Goal: Task Accomplishment & Management: Manage account settings

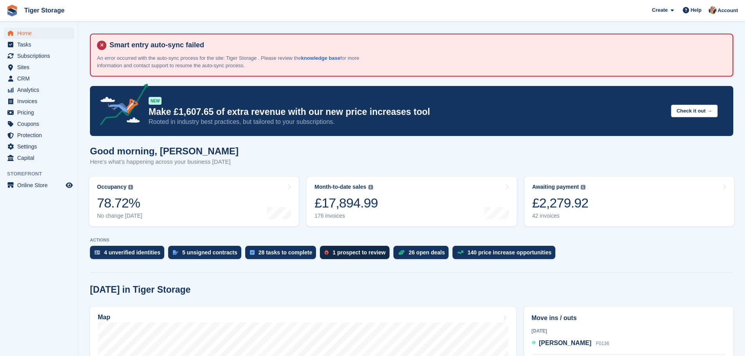
drag, startPoint x: 331, startPoint y: 255, endPoint x: 336, endPoint y: 254, distance: 5.3
click at [332, 256] on div "1 prospect to review" at bounding box center [358, 252] width 53 height 6
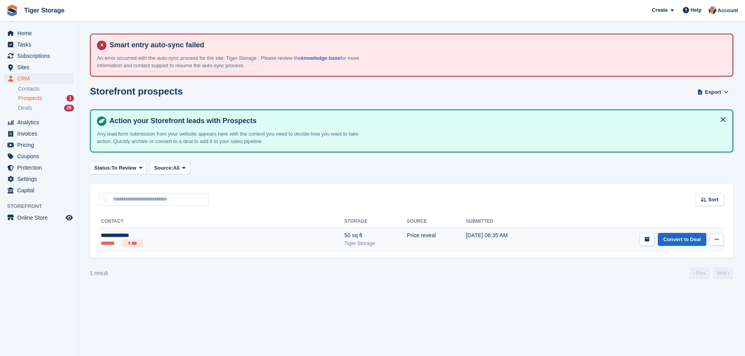
click at [156, 233] on div "**********" at bounding box center [160, 235] width 118 height 8
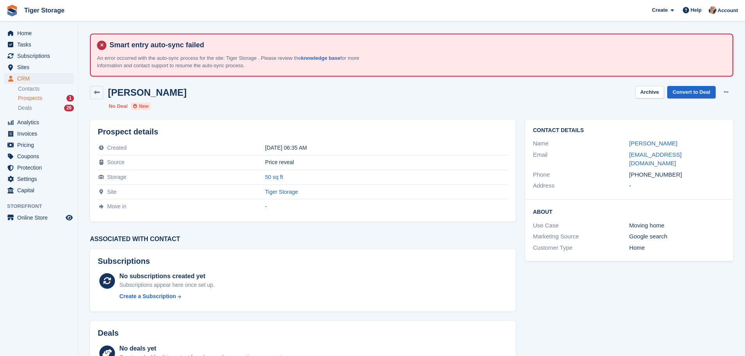
drag, startPoint x: 626, startPoint y: 141, endPoint x: 687, endPoint y: 142, distance: 60.6
click at [687, 142] on div "Name Jacob Hepworth" at bounding box center [629, 143] width 192 height 11
copy div "Jacob Hepworth"
drag, startPoint x: 639, startPoint y: 165, endPoint x: 685, endPoint y: 165, distance: 46.5
click at [685, 170] on div "+447591936759" at bounding box center [677, 174] width 96 height 9
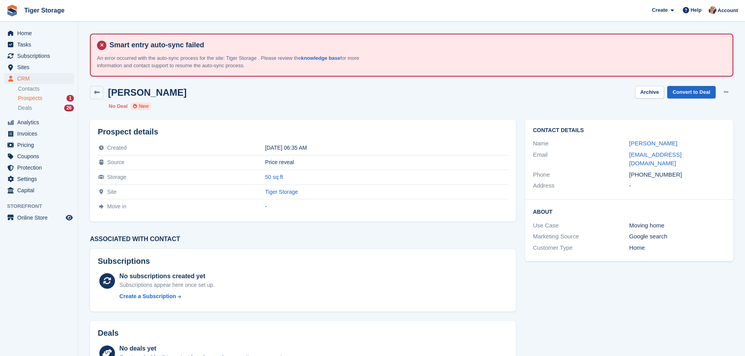
copy div "7591936759"
drag, startPoint x: 622, startPoint y: 154, endPoint x: 714, endPoint y: 152, distance: 92.3
click at [714, 152] on div "Email jacob_hepworth@hotmail.co.uk" at bounding box center [629, 159] width 192 height 20
copy div "jacob_hepworth@hotmail.co.uk"
click at [39, 97] on span "Prospects" at bounding box center [30, 98] width 24 height 7
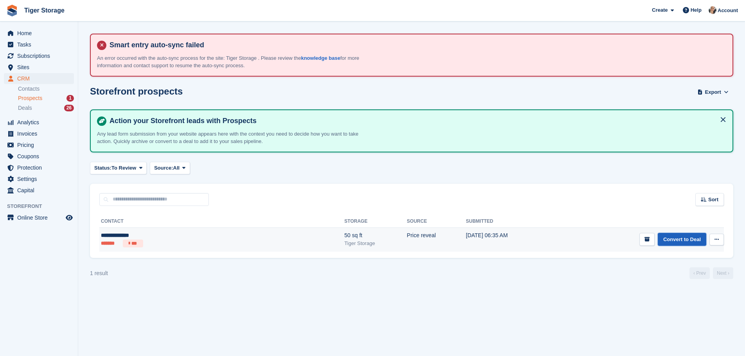
click at [682, 240] on link "Convert to Deal" at bounding box center [682, 239] width 48 height 13
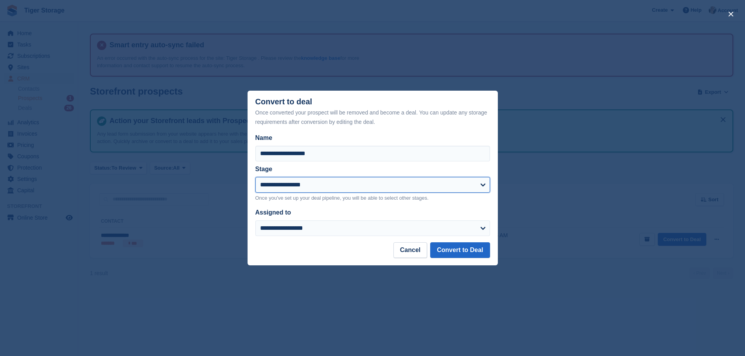
click at [310, 185] on select "**********" at bounding box center [372, 185] width 235 height 16
select select "****"
click at [255, 177] on select "**********" at bounding box center [372, 185] width 235 height 16
click at [450, 255] on button "Convert to Deal" at bounding box center [459, 250] width 59 height 16
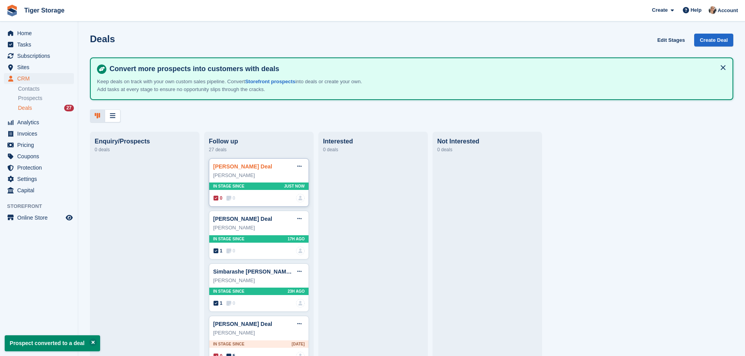
click at [236, 167] on link "Jacob Hepworth Deal" at bounding box center [242, 166] width 59 height 6
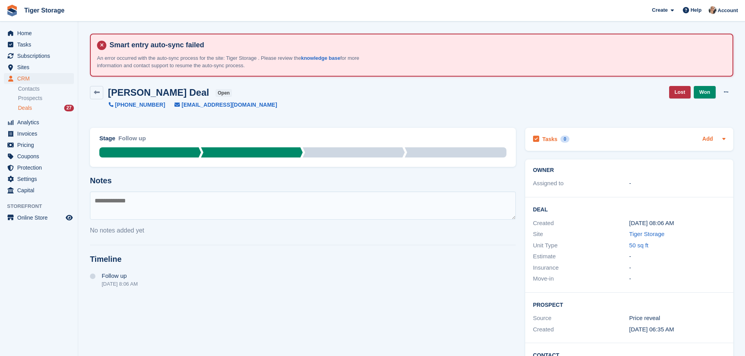
click at [710, 138] on link "Add" at bounding box center [707, 139] width 11 height 9
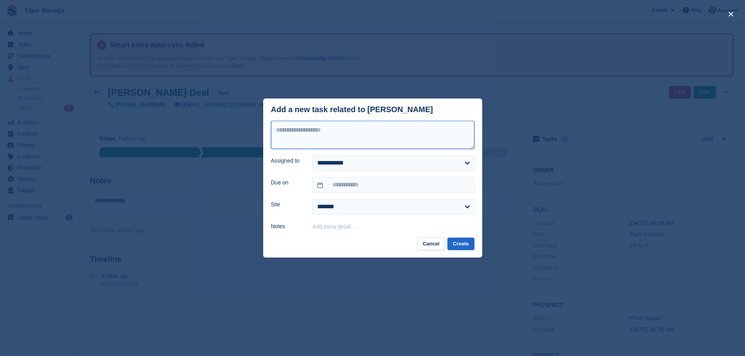
click at [333, 137] on textarea at bounding box center [372, 135] width 203 height 28
type textarea "**********"
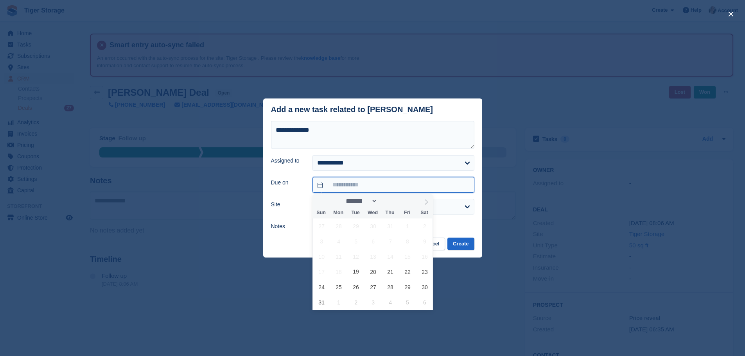
click at [346, 187] on input "text" at bounding box center [392, 185] width 161 height 16
click at [359, 276] on span "19" at bounding box center [355, 271] width 15 height 15
type input "**********"
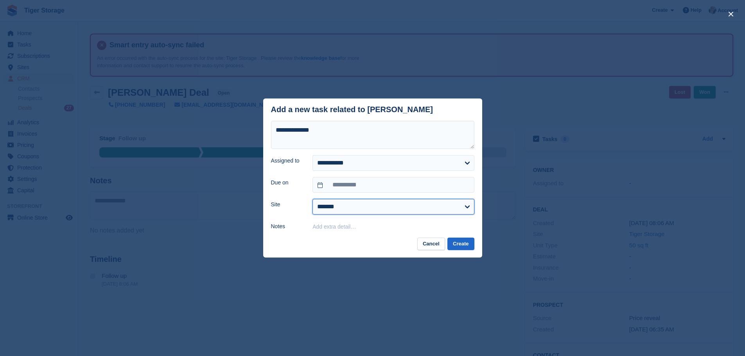
click at [330, 206] on select "**********" at bounding box center [392, 207] width 161 height 16
select select "****"
click at [312, 199] on select "**********" at bounding box center [392, 207] width 161 height 16
click at [458, 246] on button "Create" at bounding box center [460, 244] width 27 height 13
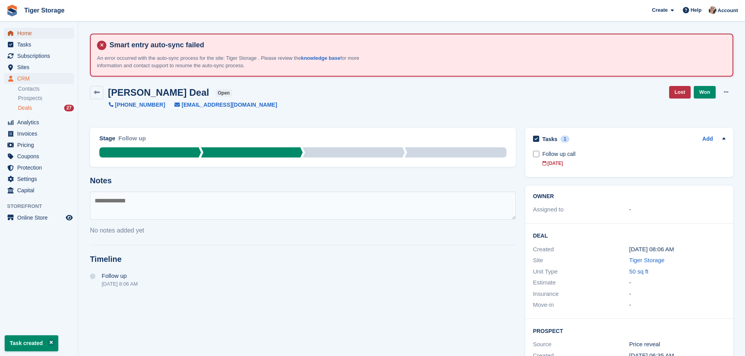
click at [36, 36] on span "Home" at bounding box center [40, 33] width 47 height 11
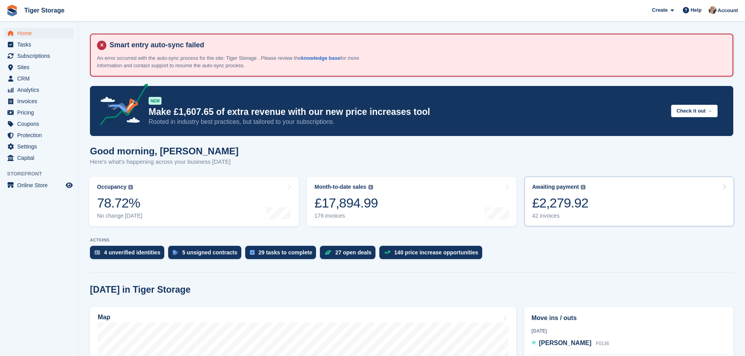
click at [605, 199] on link "Awaiting payment The total outstanding balance on all open invoices. £2,279.92 …" at bounding box center [629, 202] width 210 height 50
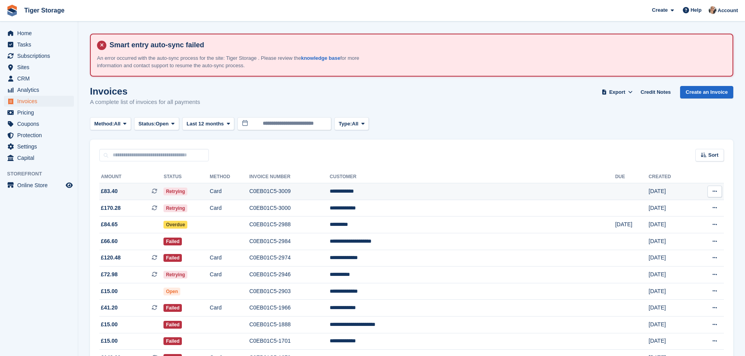
click at [157, 191] on icon at bounding box center [154, 190] width 5 height 5
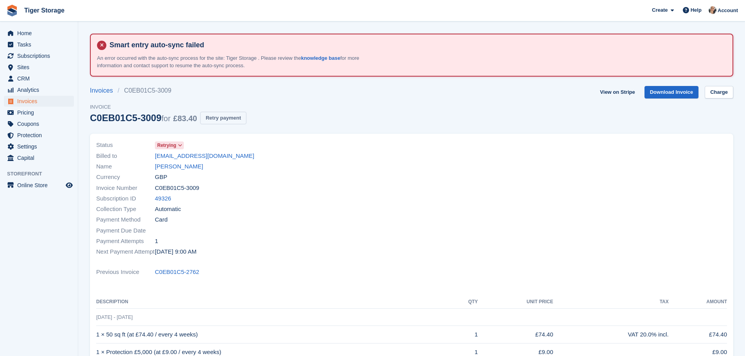
click at [210, 120] on button "Retry payment" at bounding box center [223, 118] width 46 height 13
click at [174, 168] on link "[PERSON_NAME]" at bounding box center [179, 166] width 48 height 9
drag, startPoint x: 151, startPoint y: 155, endPoint x: 235, endPoint y: 155, distance: 84.1
click at [235, 155] on div "Billed to selwyn.smith73@yahoo.com" at bounding box center [251, 156] width 311 height 11
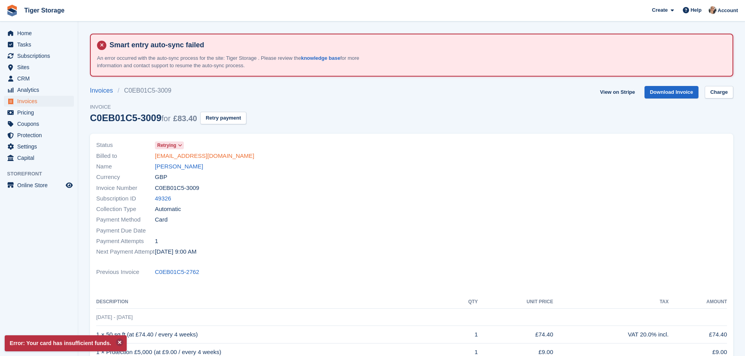
copy div "selwyn.smith73@yahoo.com"
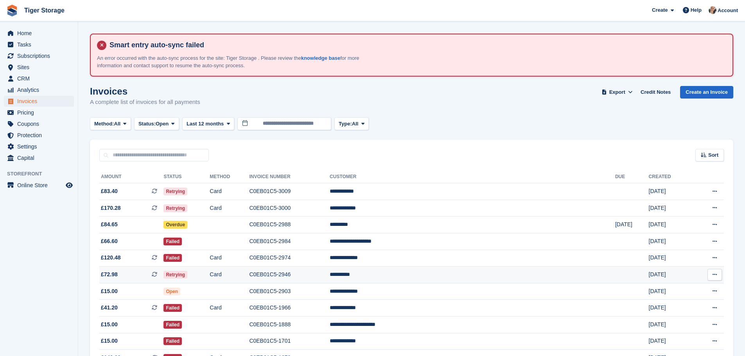
click at [330, 274] on td "C0EB01C5-2946" at bounding box center [289, 275] width 81 height 17
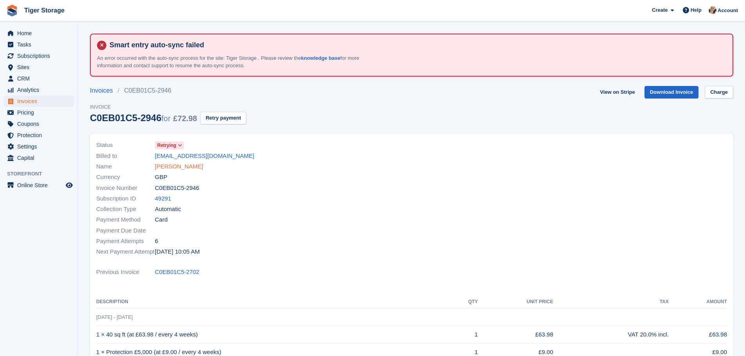
click at [174, 167] on link "[PERSON_NAME]" at bounding box center [179, 166] width 48 height 9
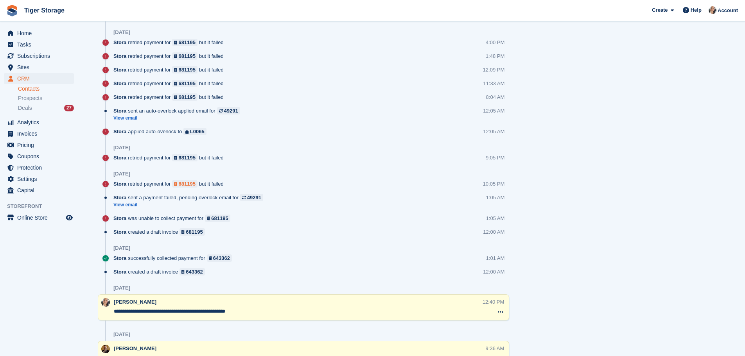
scroll to position [806, 0]
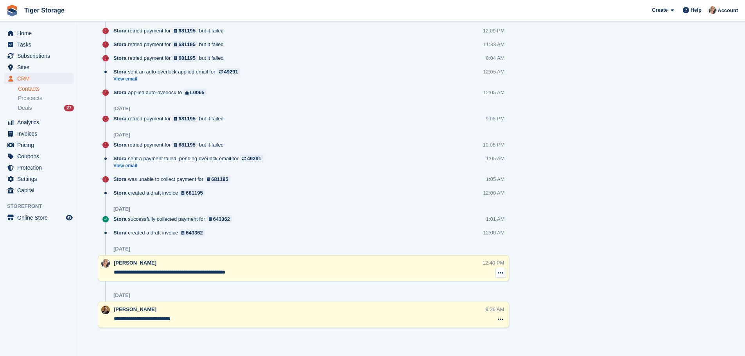
click at [499, 275] on icon at bounding box center [500, 273] width 5 height 6
click at [457, 292] on p "Delete note" at bounding box center [468, 287] width 68 height 10
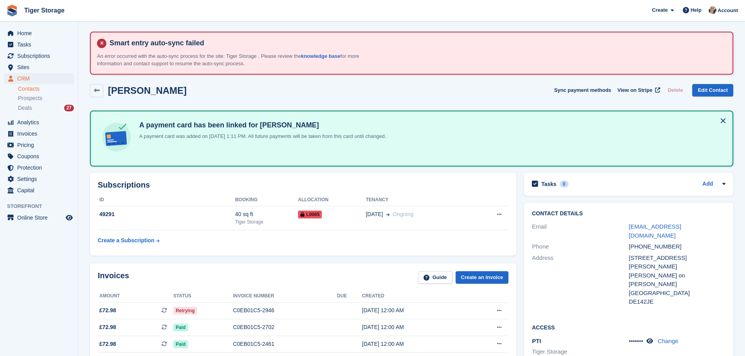
scroll to position [0, 0]
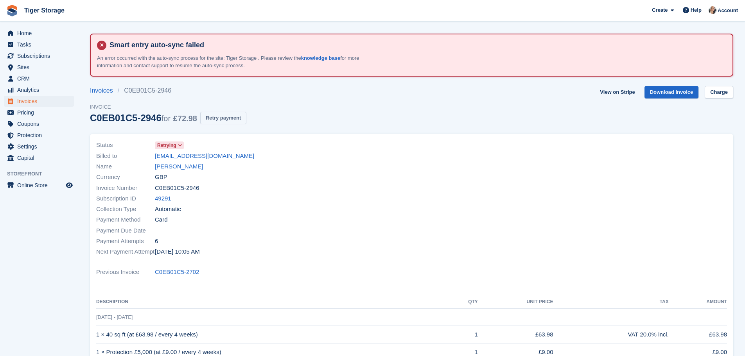
click at [221, 120] on button "Retry payment" at bounding box center [223, 118] width 46 height 13
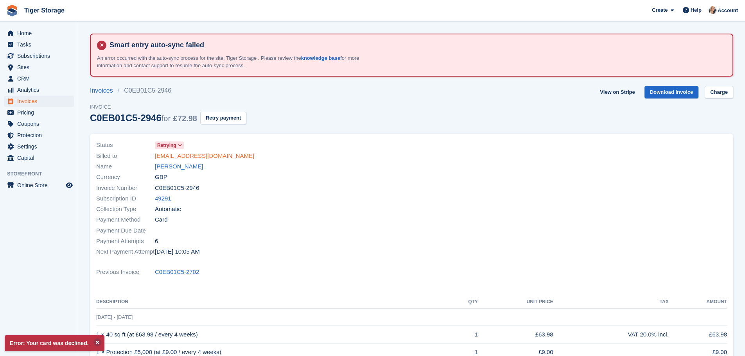
drag, startPoint x: 152, startPoint y: 160, endPoint x: 222, endPoint y: 159, distance: 69.6
click at [222, 159] on div "Billed to paulvanos770@gmail.com" at bounding box center [251, 156] width 311 height 11
copy div "paulvanos770@gmail.com"
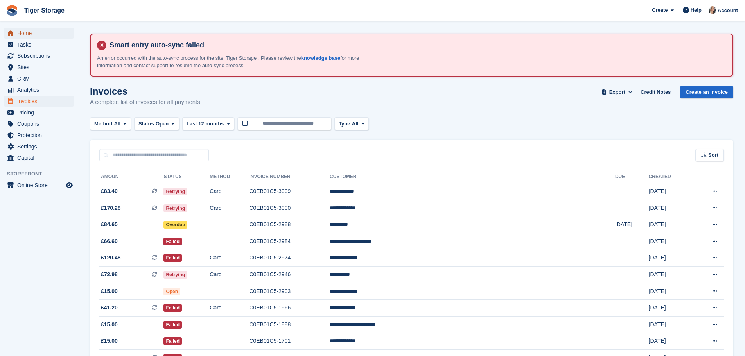
click at [26, 33] on span "Home" at bounding box center [40, 33] width 47 height 11
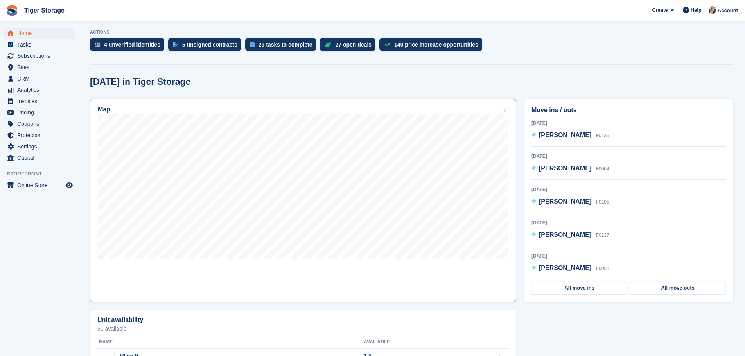
scroll to position [117, 0]
